Goal: Information Seeking & Learning: Check status

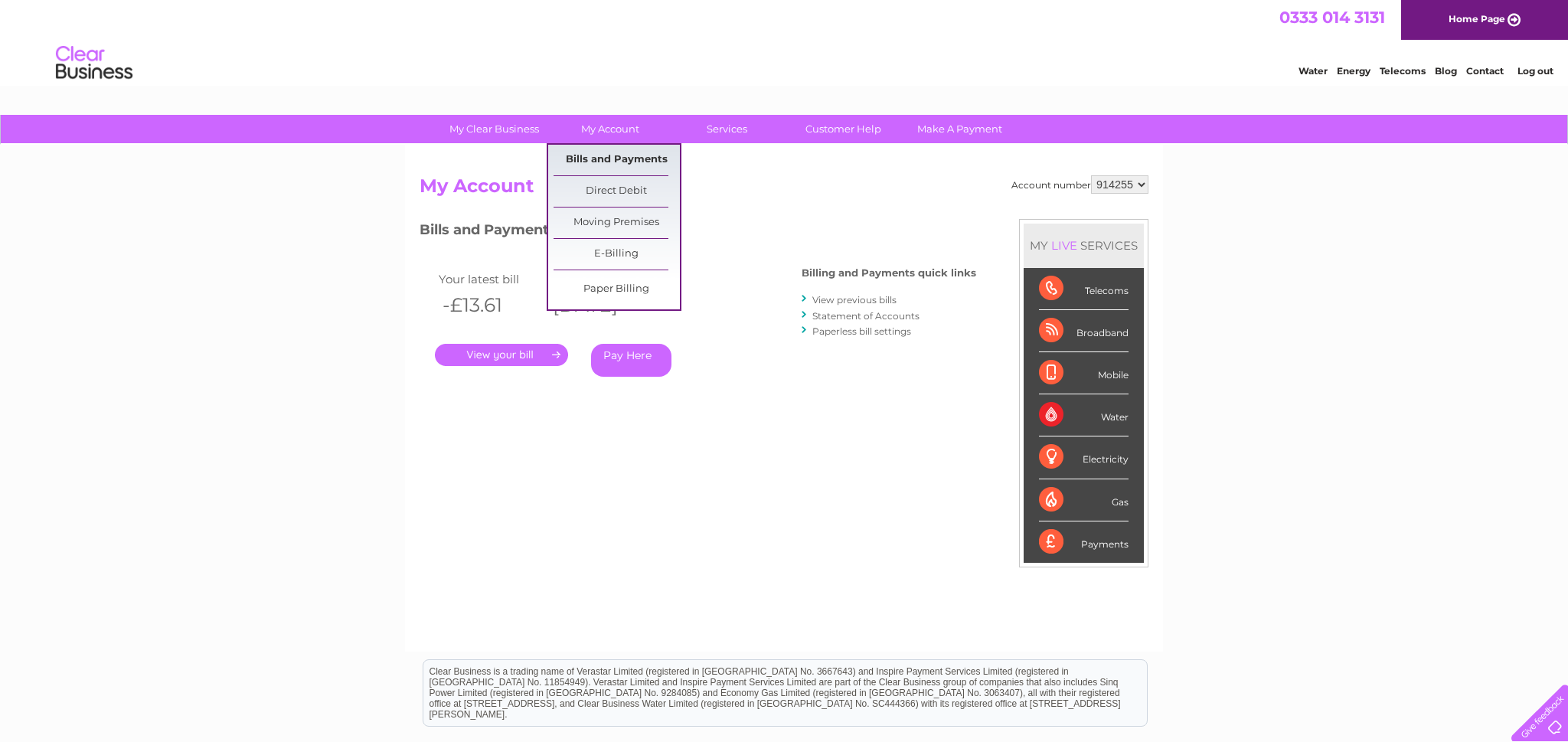
click at [616, 159] on link "Bills and Payments" at bounding box center [617, 159] width 126 height 31
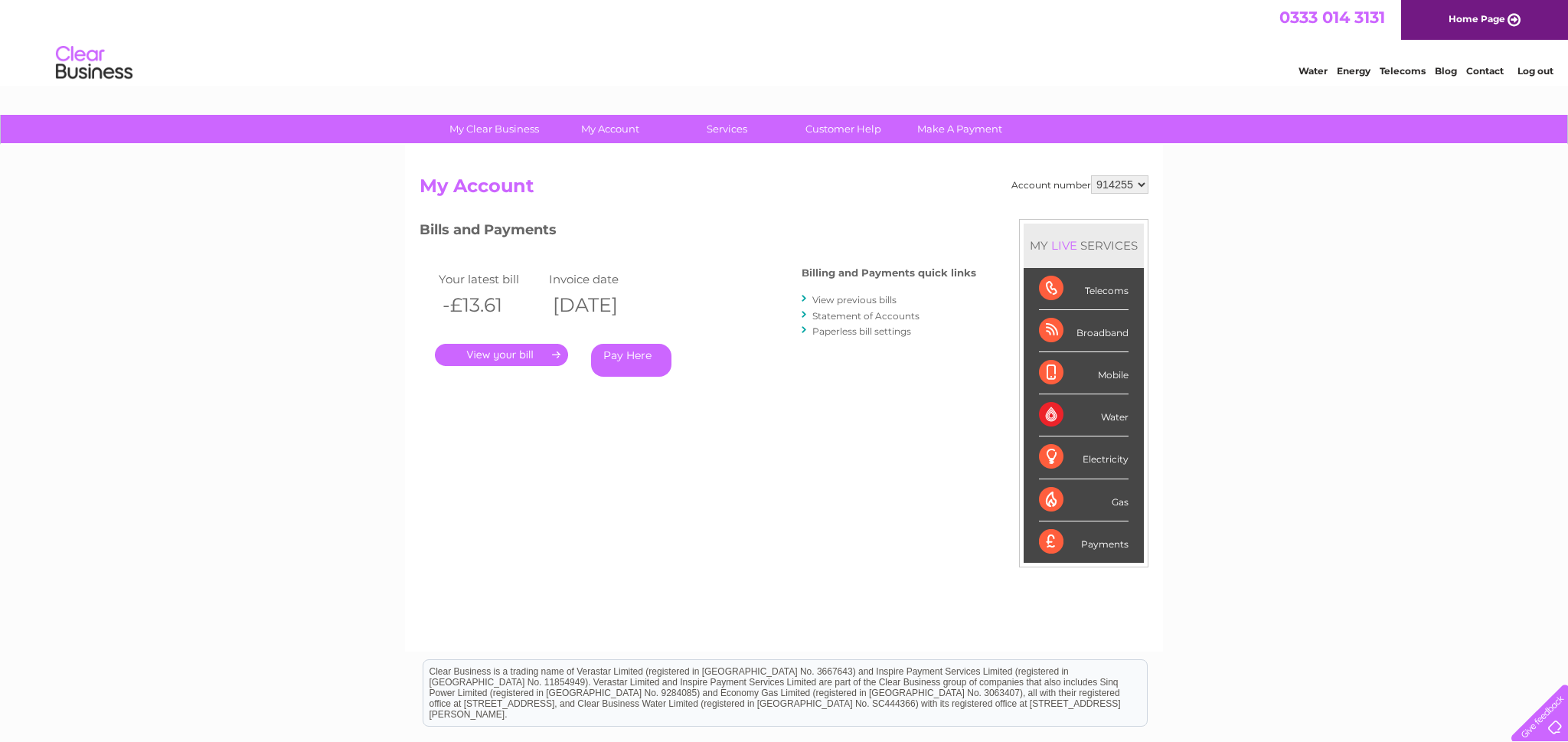
click at [504, 354] on link "." at bounding box center [501, 354] width 133 height 23
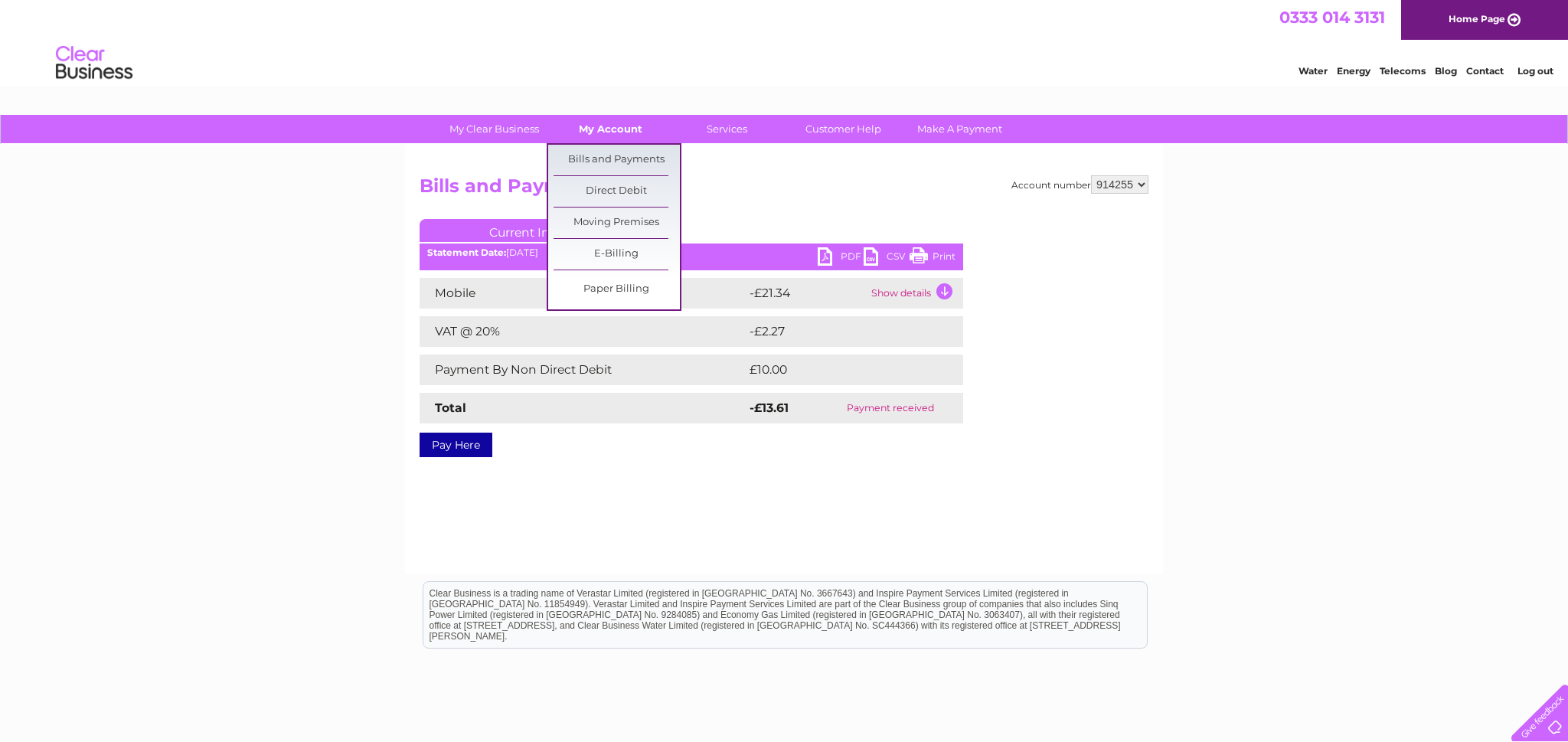
click at [602, 128] on link "My Account" at bounding box center [610, 129] width 126 height 29
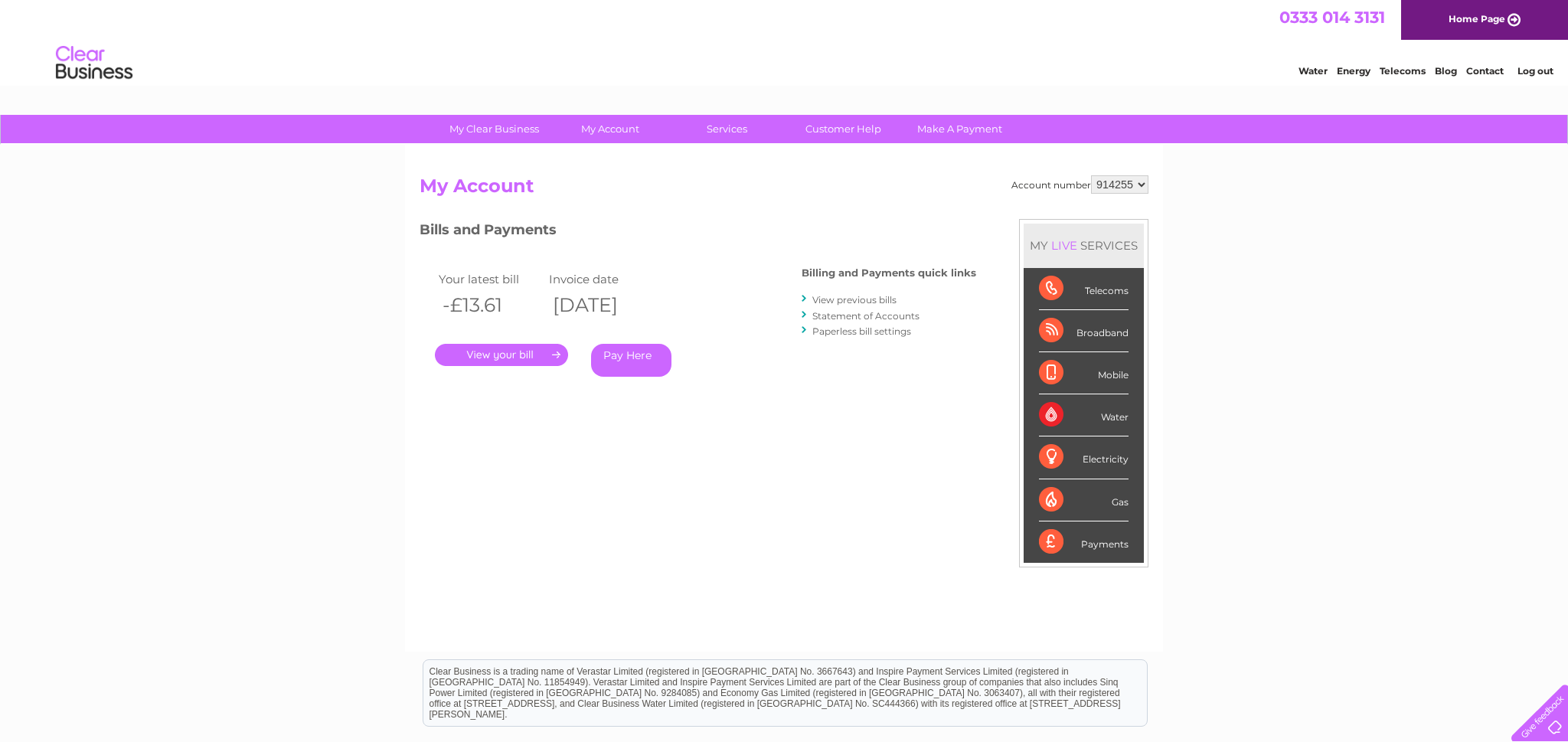
click at [858, 314] on link "Statement of Accounts" at bounding box center [866, 316] width 107 height 12
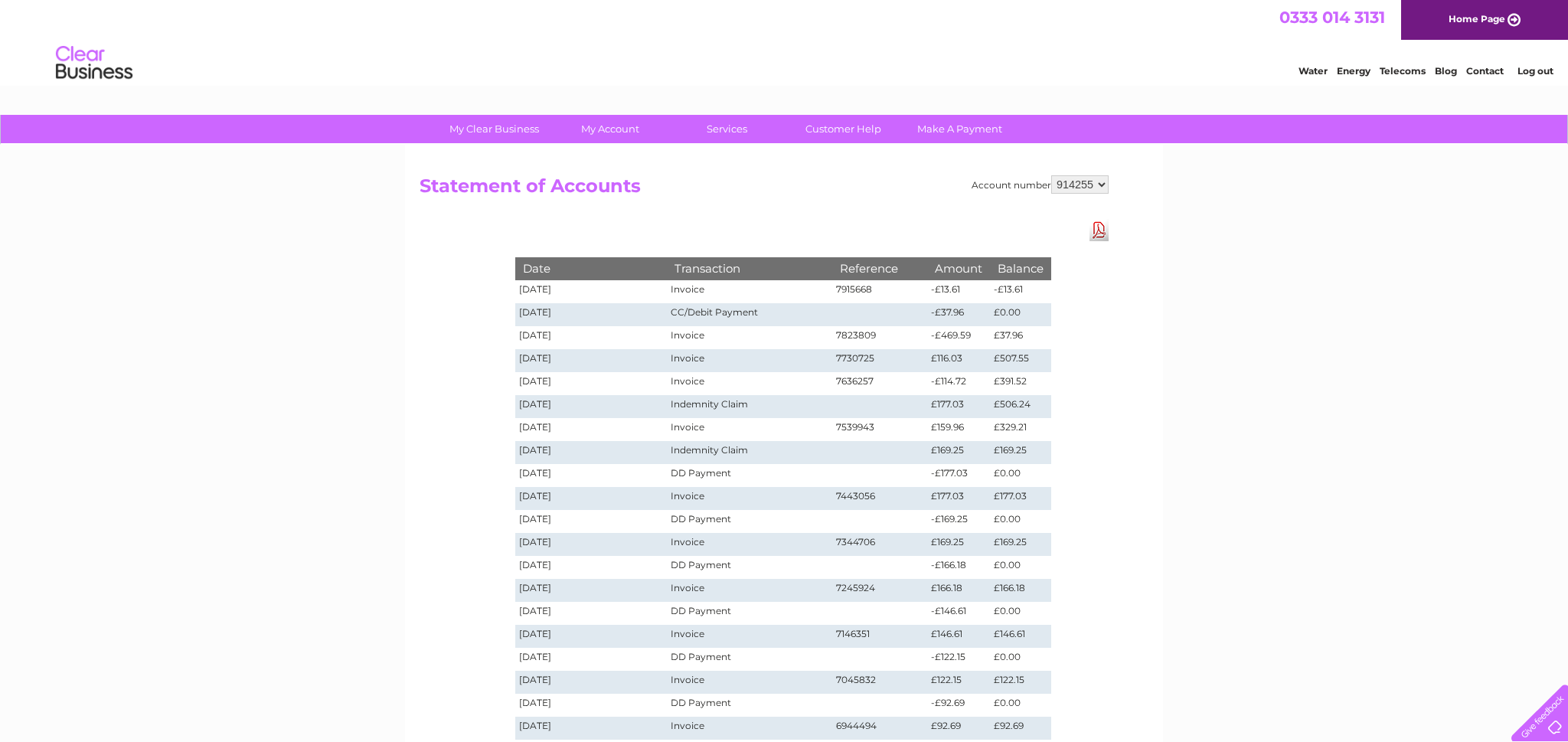
click at [1541, 71] on link "Log out" at bounding box center [1535, 71] width 36 height 12
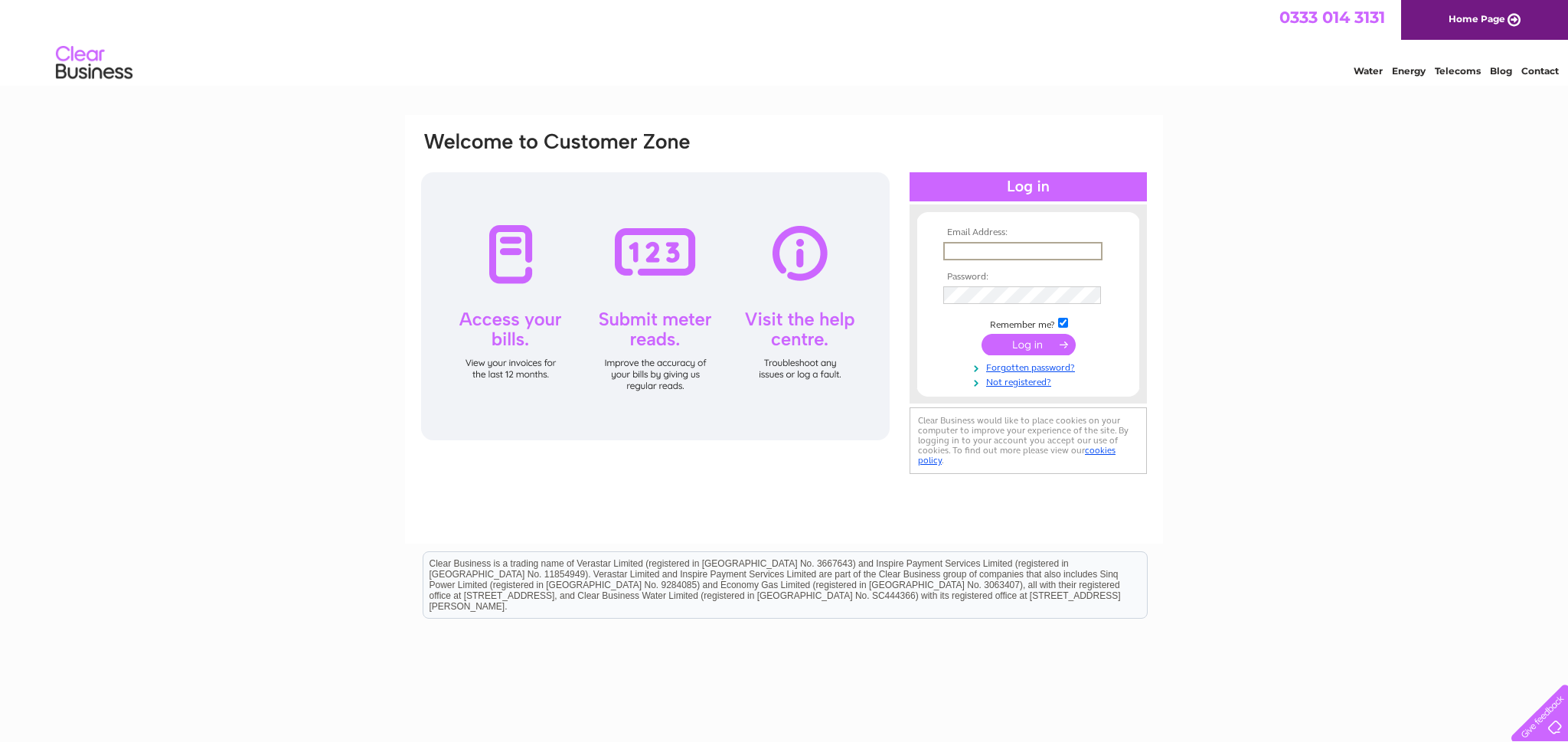
type input "kintyrephoto@btinternet.com"
click at [1030, 340] on input "submit" at bounding box center [1029, 344] width 94 height 22
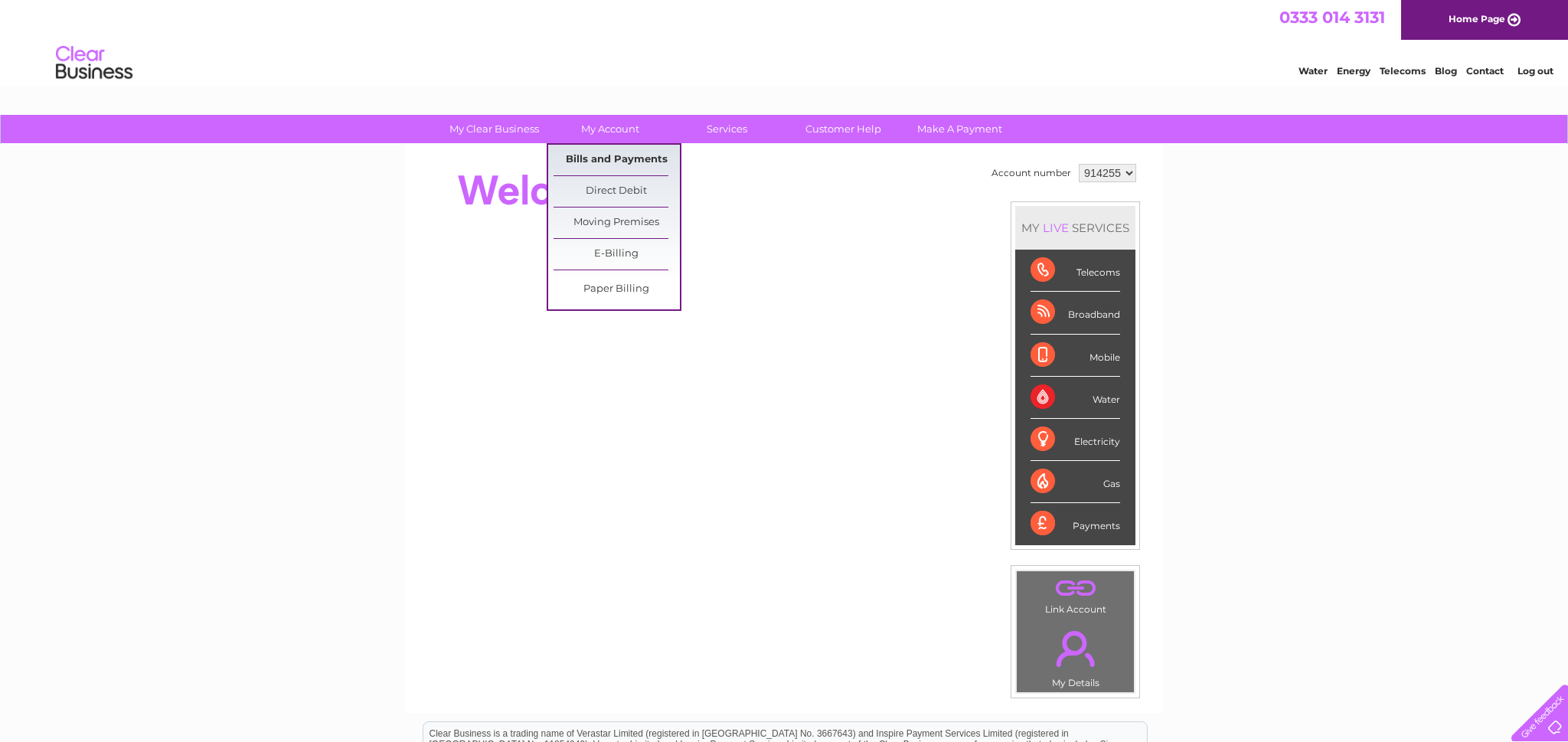
click at [618, 160] on link "Bills and Payments" at bounding box center [617, 159] width 126 height 31
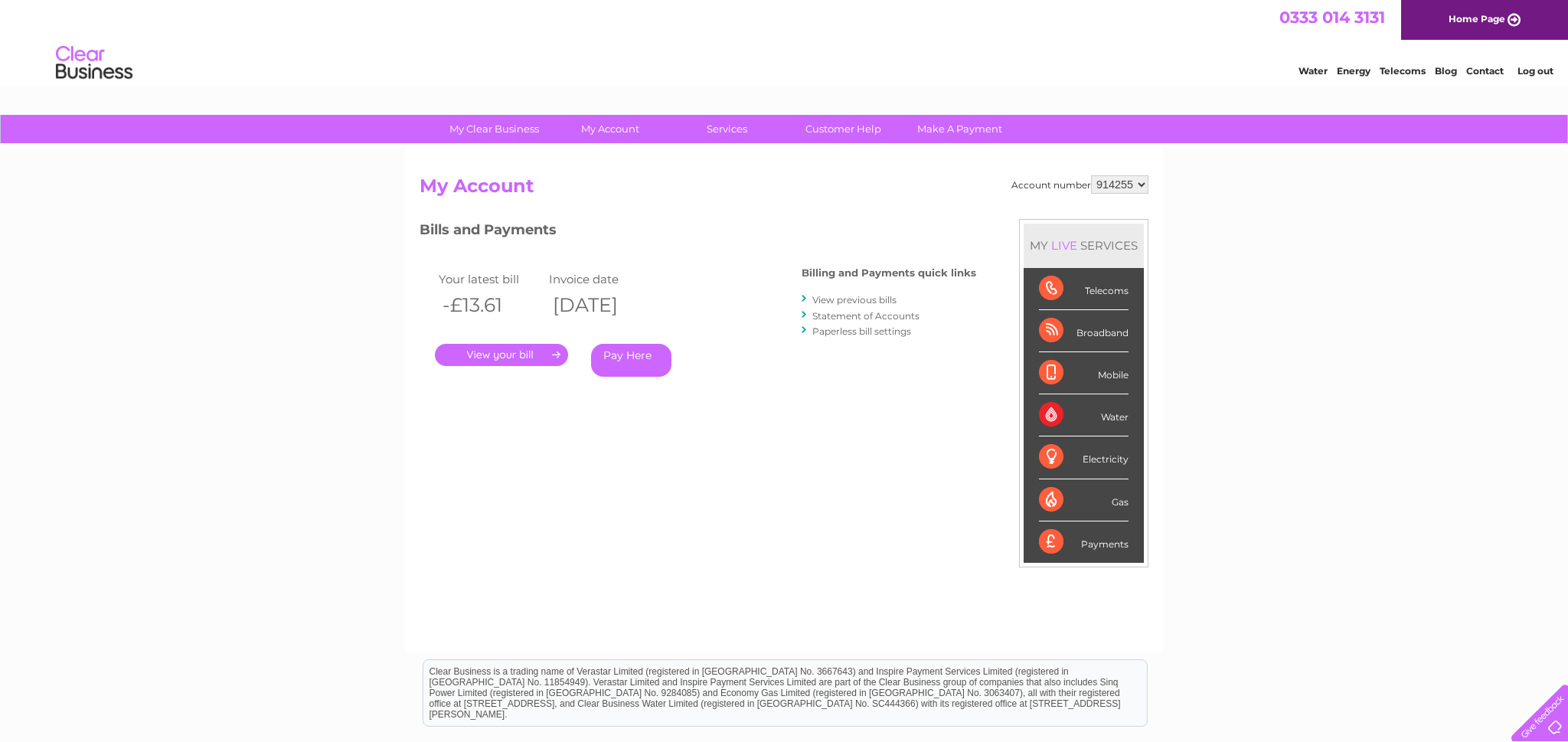
click at [871, 315] on link "Statement of Accounts" at bounding box center [866, 316] width 107 height 12
